Goal: Information Seeking & Learning: Learn about a topic

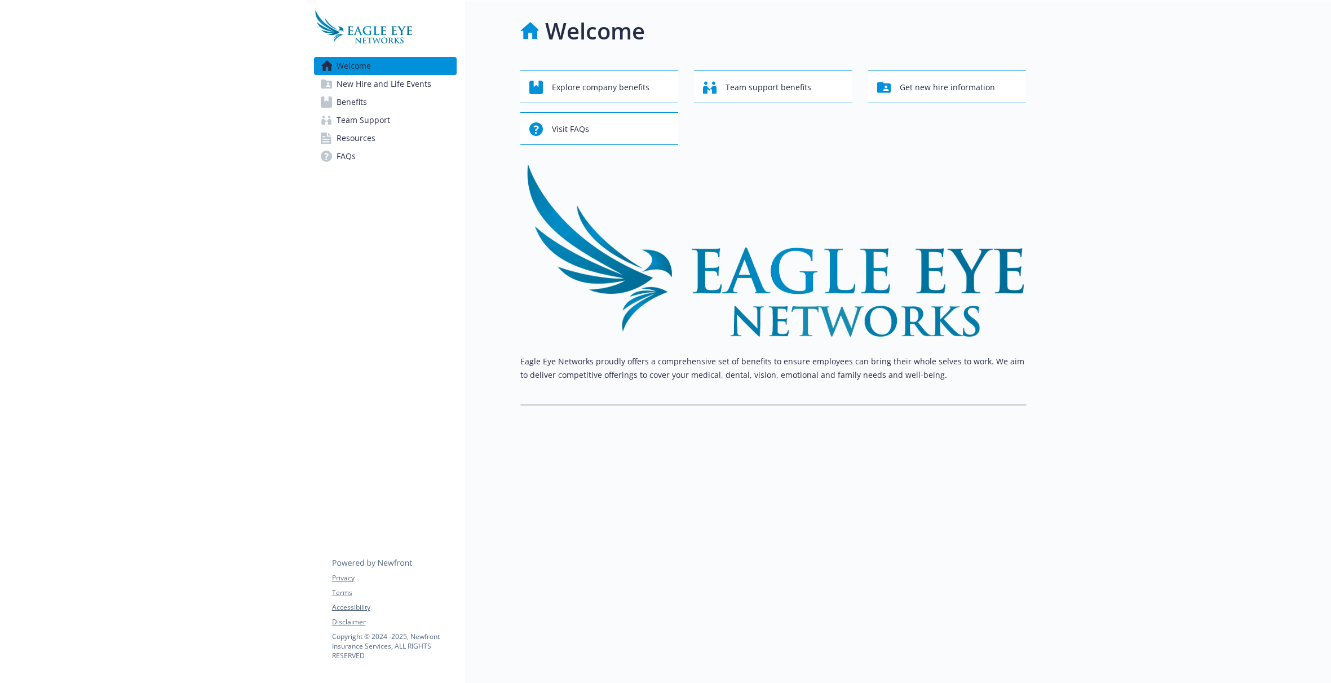
click at [401, 82] on span "New Hire and Life Events" at bounding box center [384, 84] width 95 height 18
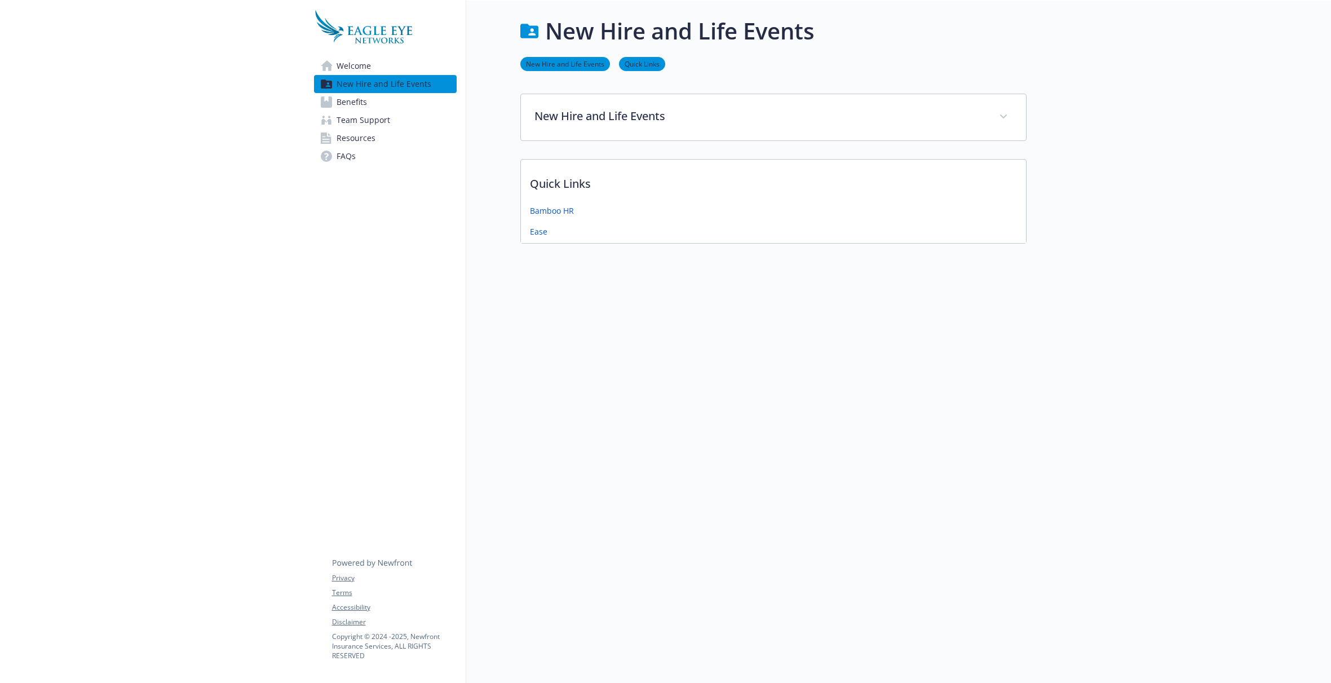
click at [374, 96] on link "Benefits" at bounding box center [385, 102] width 143 height 18
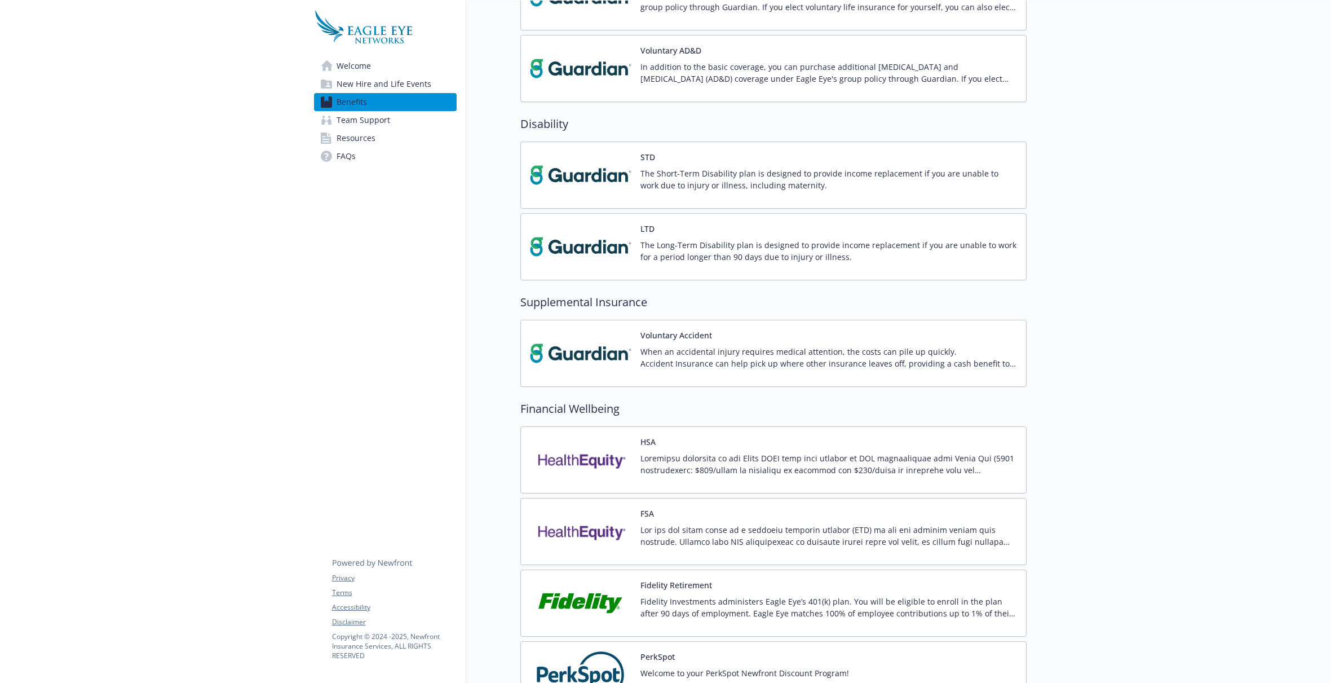
scroll to position [666, 0]
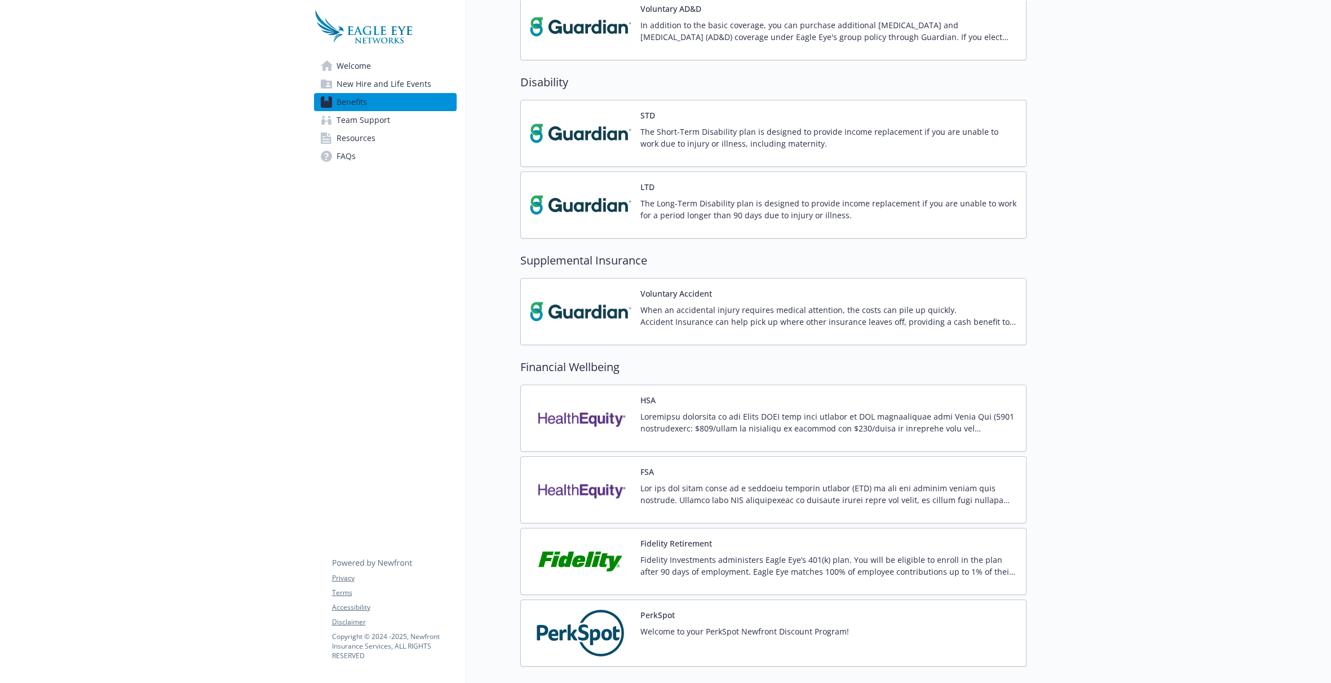
click at [373, 119] on span "Team Support" at bounding box center [364, 120] width 54 height 18
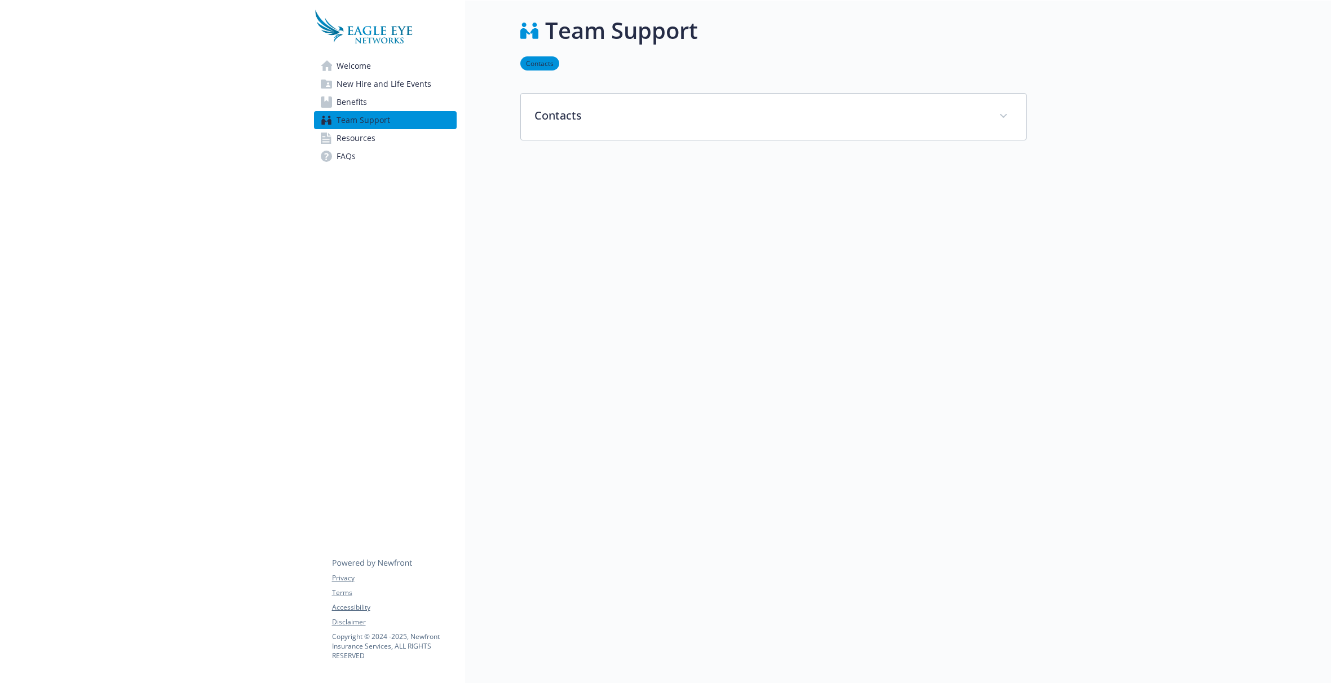
click at [370, 134] on span "Resources" at bounding box center [356, 138] width 39 height 18
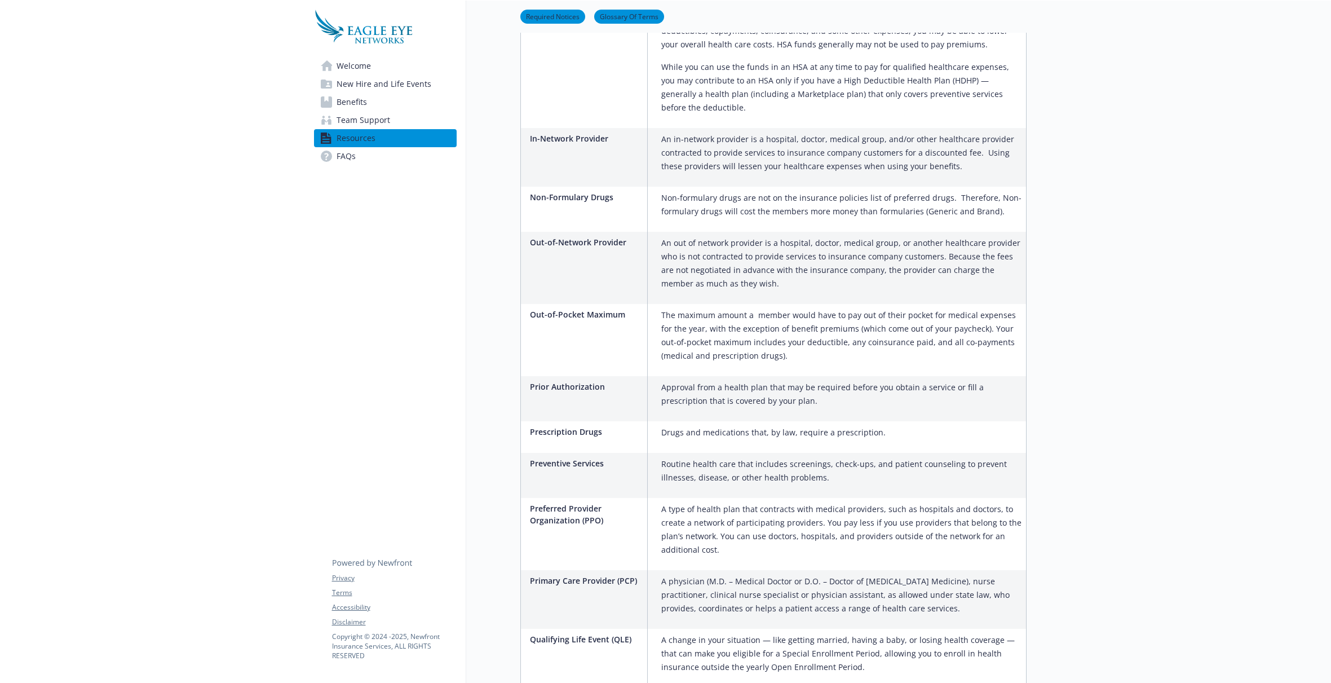
scroll to position [1645, 0]
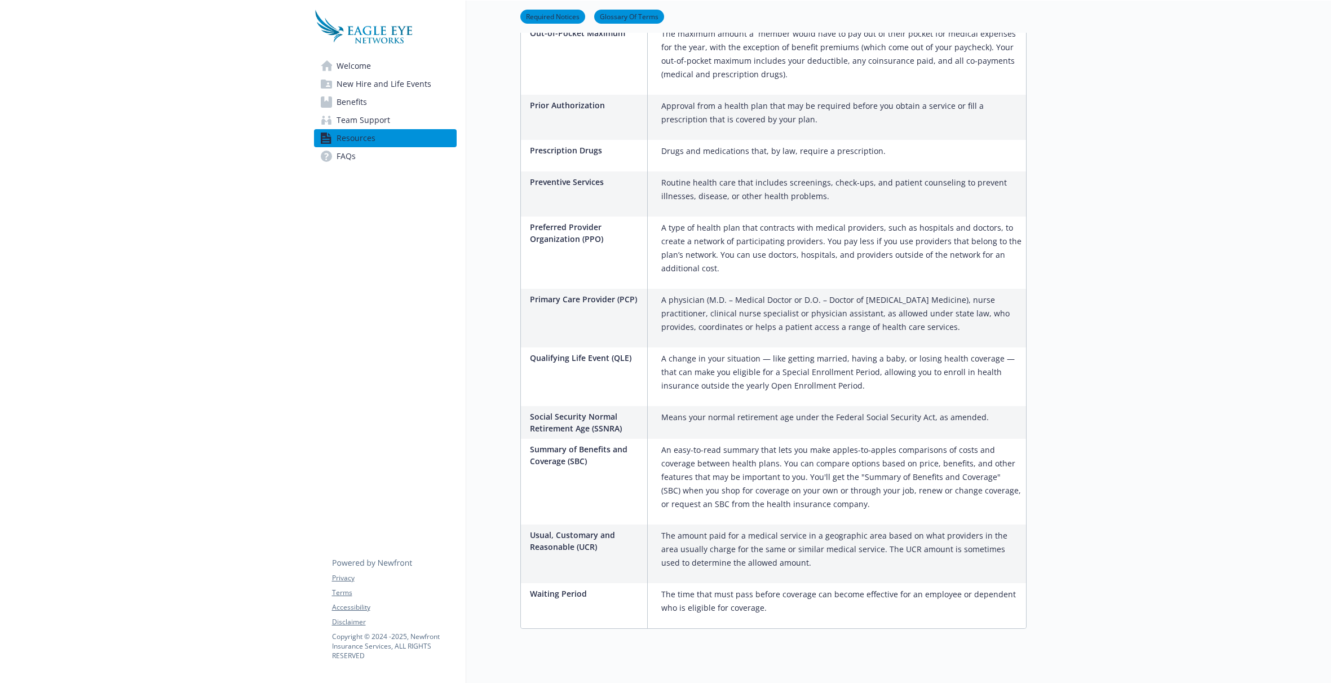
click at [362, 154] on link "FAQs" at bounding box center [385, 156] width 143 height 18
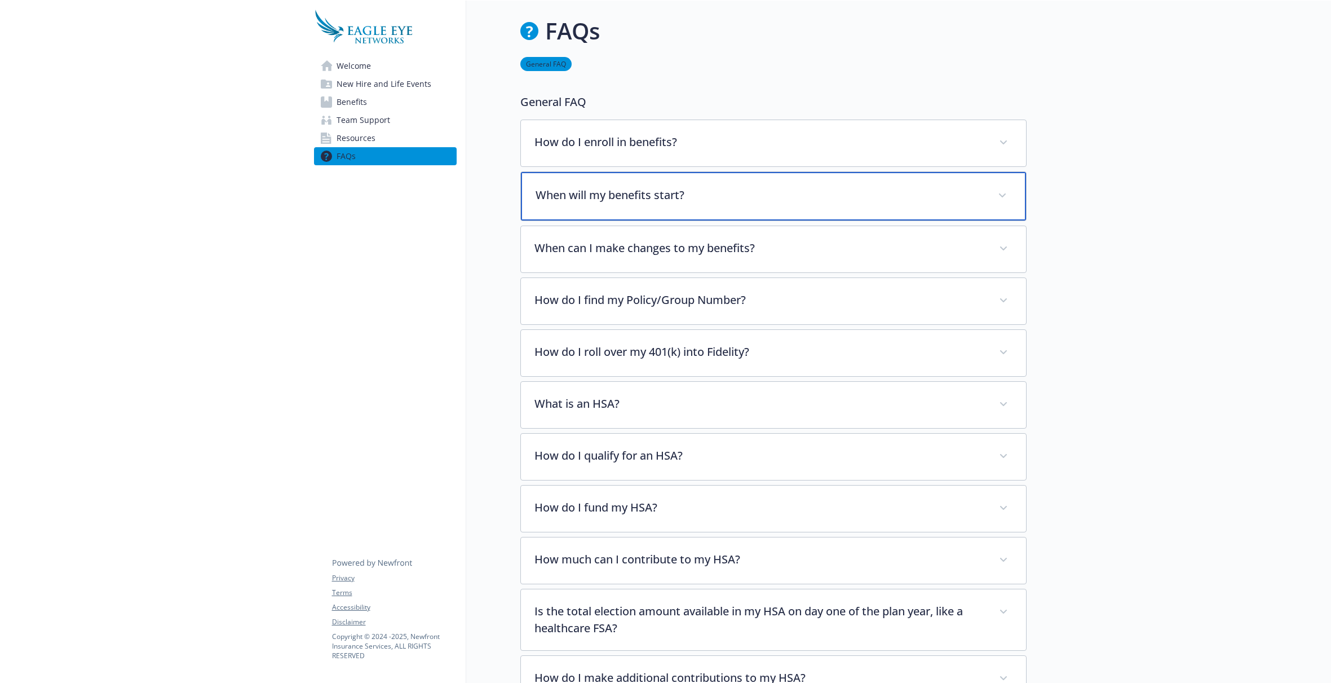
click at [864, 200] on p "When will my benefits start?" at bounding box center [759, 195] width 449 height 17
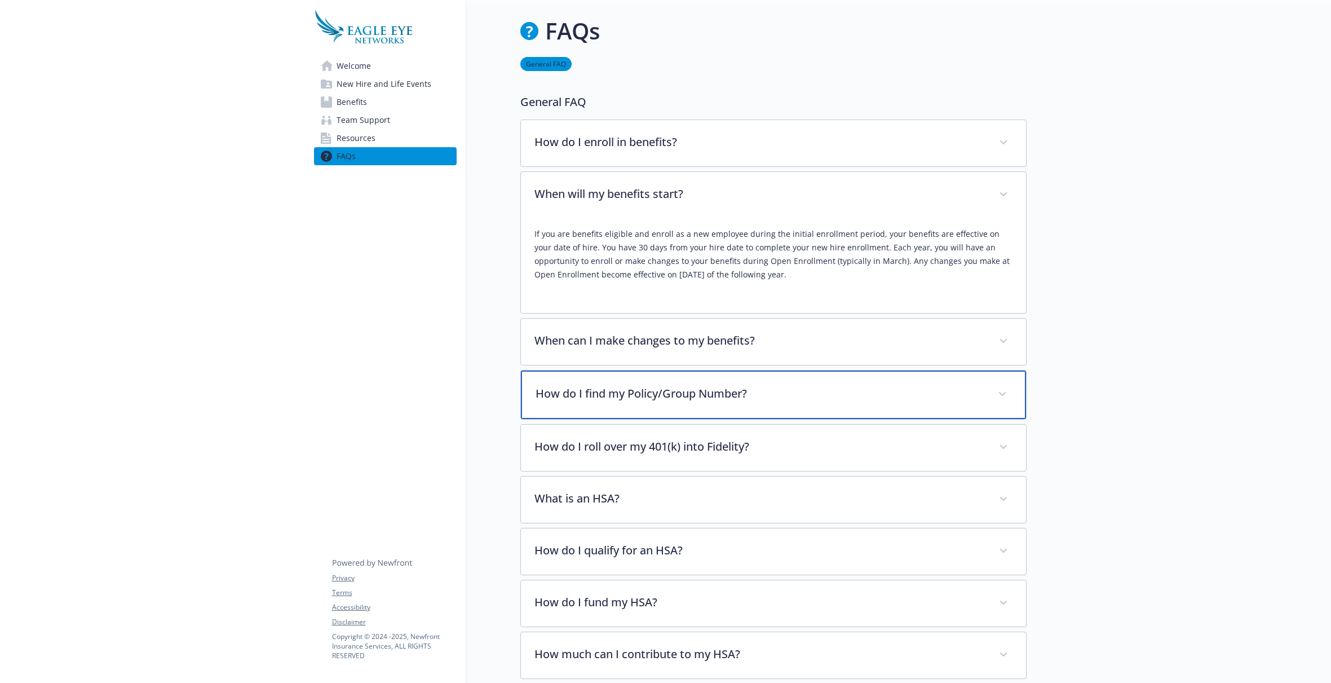
click at [812, 387] on p "How do I find my Policy/Group Number?" at bounding box center [759, 393] width 449 height 17
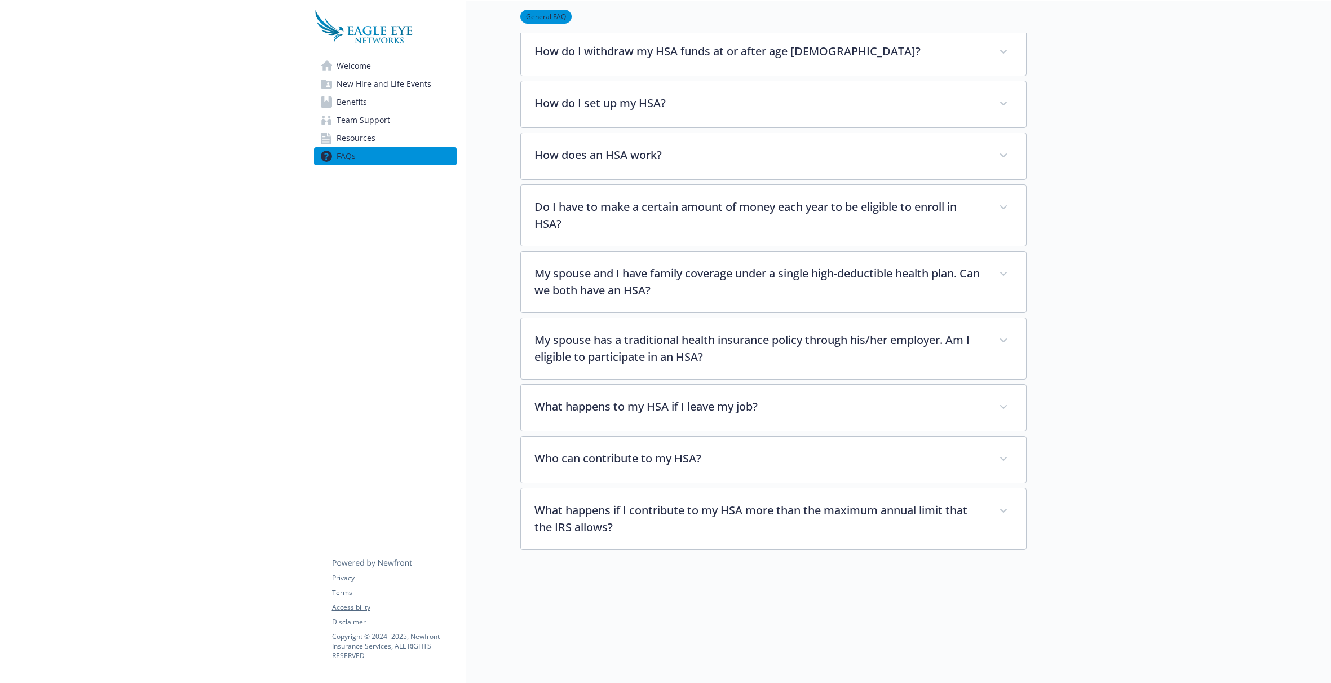
scroll to position [1602, 0]
